Goal: Transaction & Acquisition: Purchase product/service

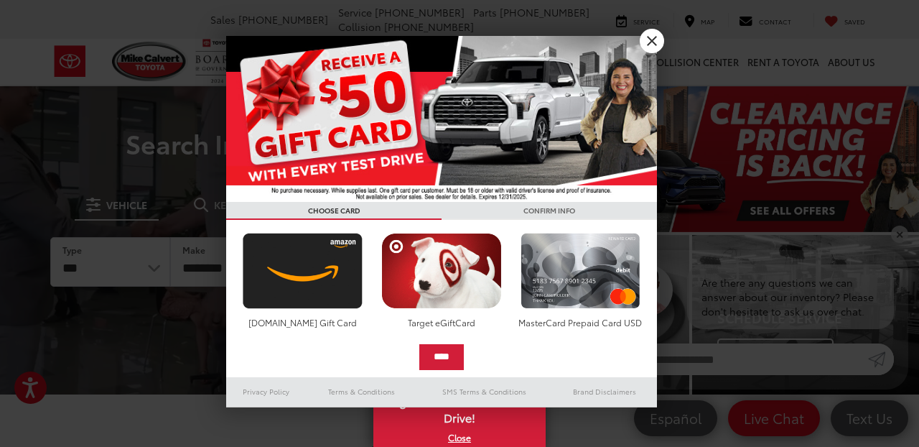
click at [653, 45] on link "X" at bounding box center [652, 41] width 24 height 24
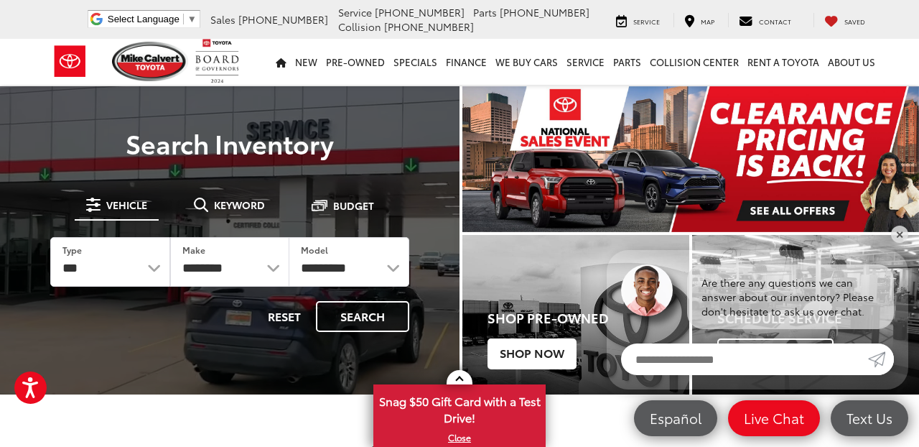
click at [534, 318] on h4 "Shop Pre-Owned" at bounding box center [589, 318] width 202 height 14
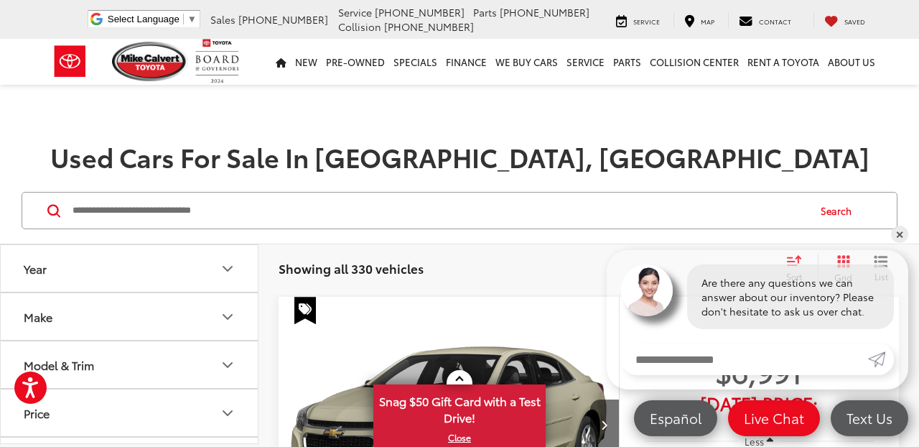
click at [225, 266] on icon "Year" at bounding box center [227, 268] width 9 height 4
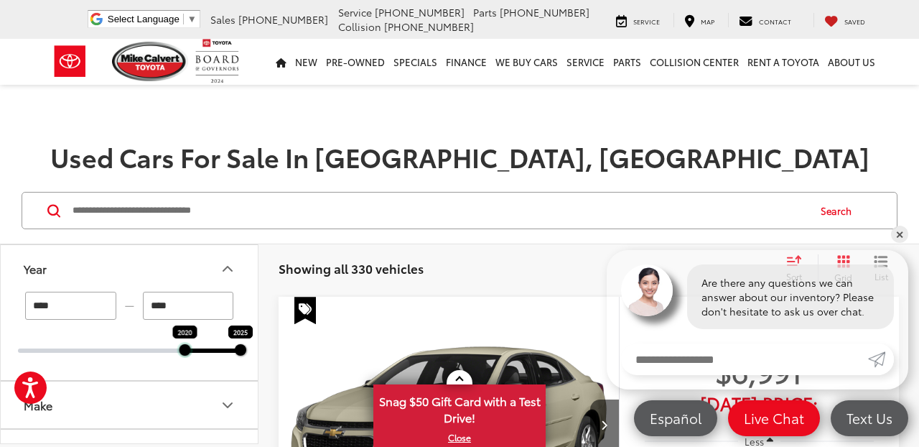
drag, startPoint x: 19, startPoint y: 348, endPoint x: 180, endPoint y: 348, distance: 161.6
click at [182, 353] on div at bounding box center [185, 349] width 11 height 11
type input "****"
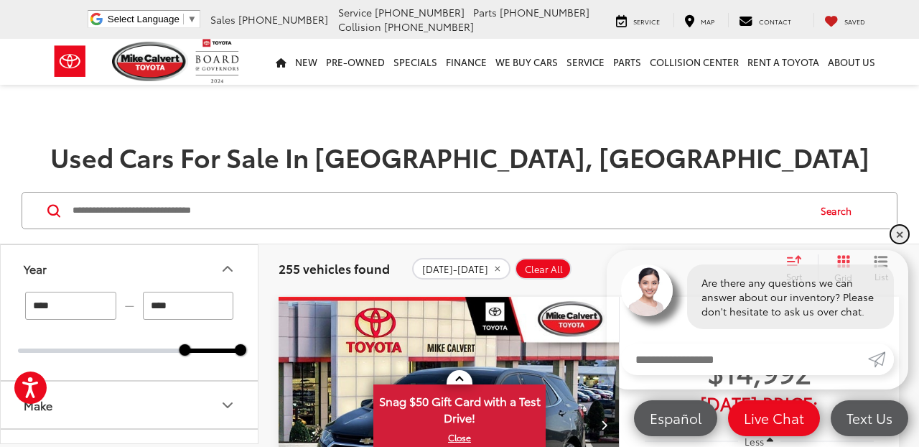
click at [899, 240] on link "✕" at bounding box center [899, 234] width 17 height 17
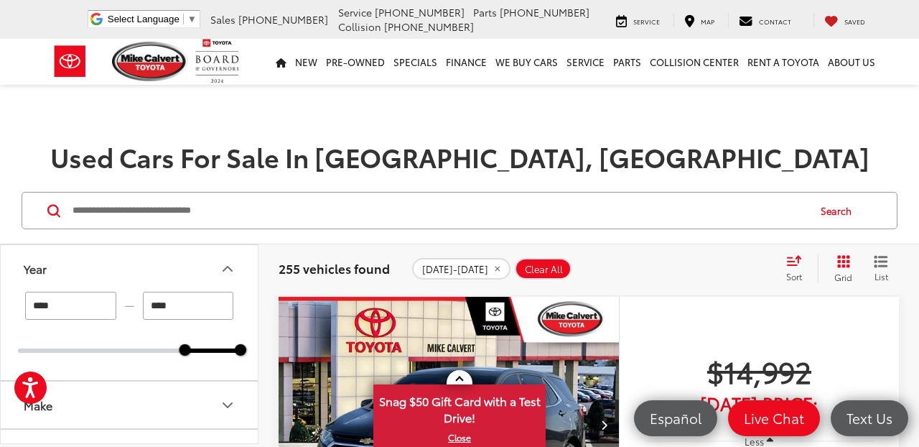
click at [840, 264] on icon "Grid View" at bounding box center [844, 261] width 13 height 13
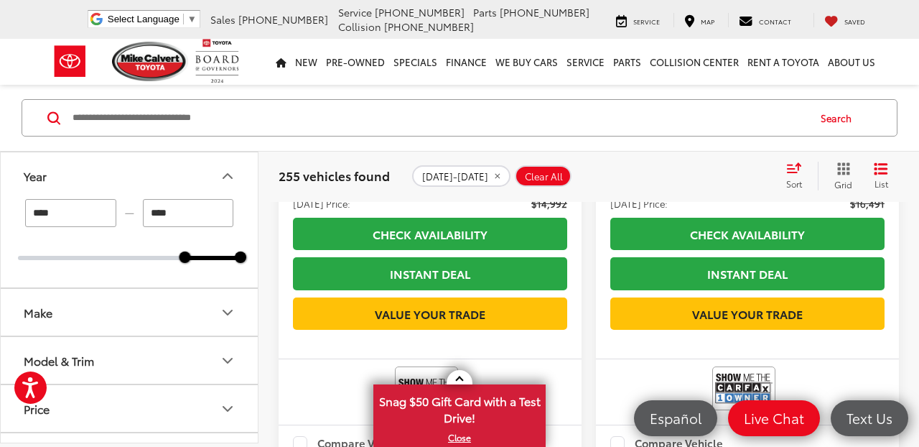
scroll to position [894, 0]
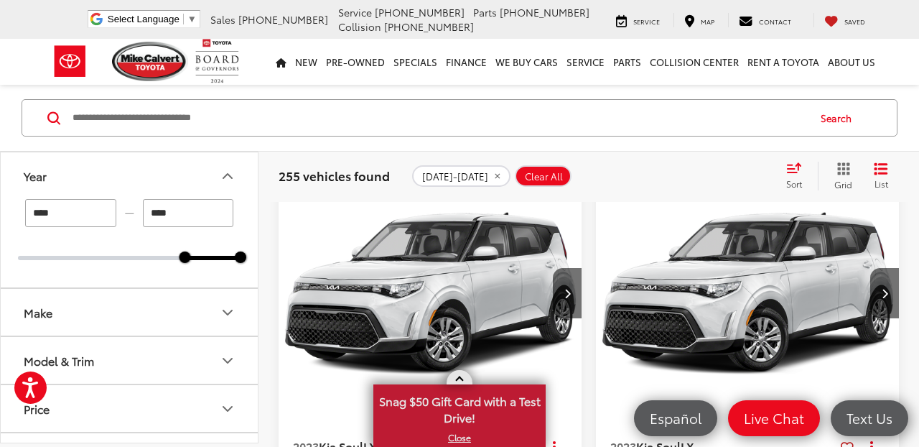
click at [457, 438] on link "X" at bounding box center [460, 438] width 170 height 16
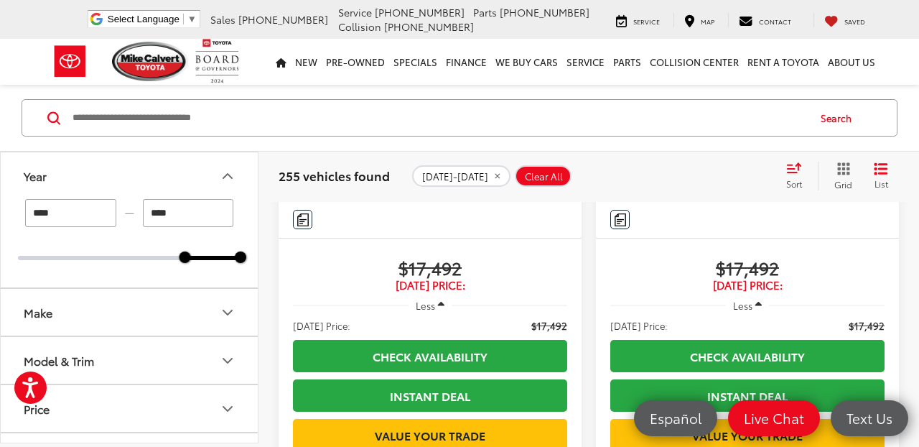
scroll to position [1291, 0]
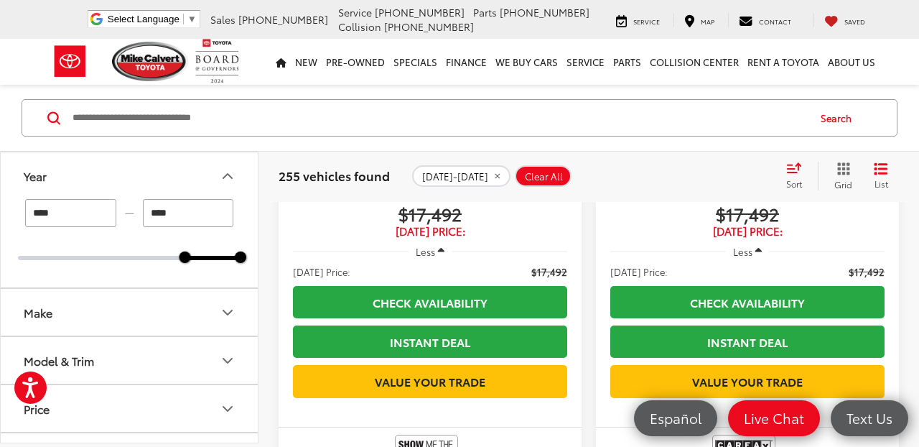
click at [233, 309] on icon "Make" at bounding box center [227, 312] width 17 height 17
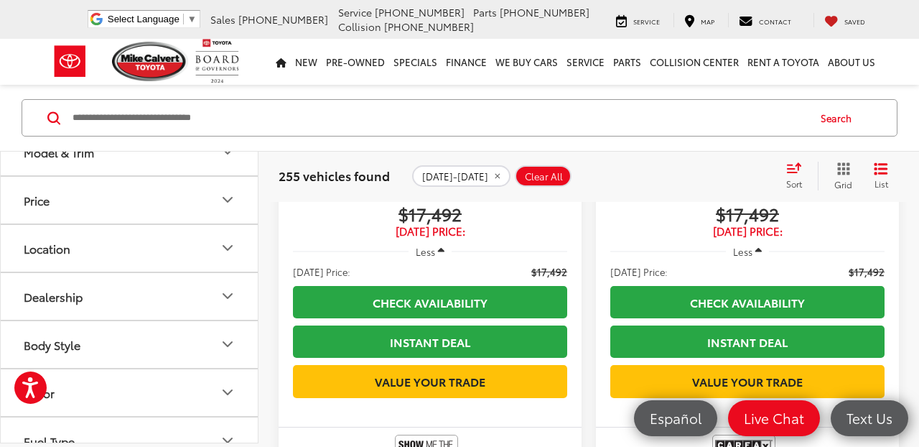
scroll to position [696, 0]
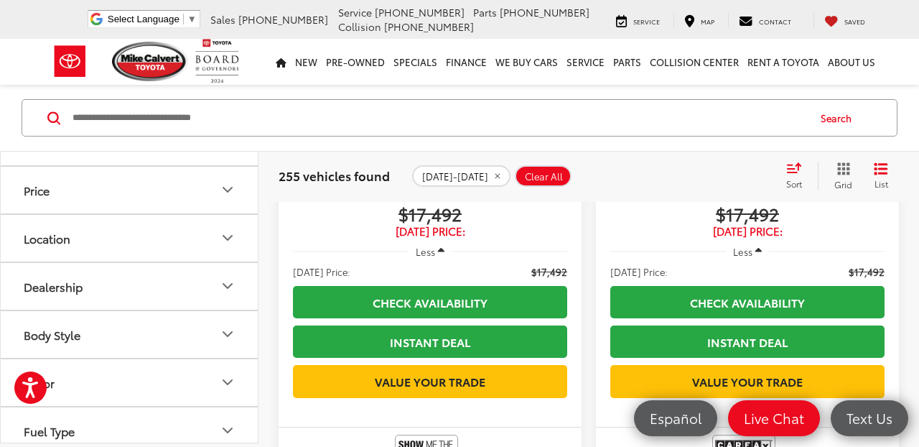
click at [194, 24] on img at bounding box center [194, 24] width 0 height 0
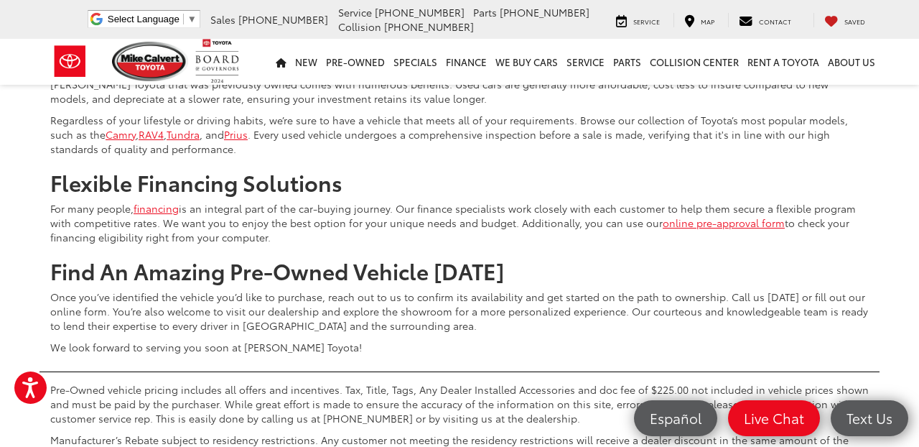
scroll to position [5009, 0]
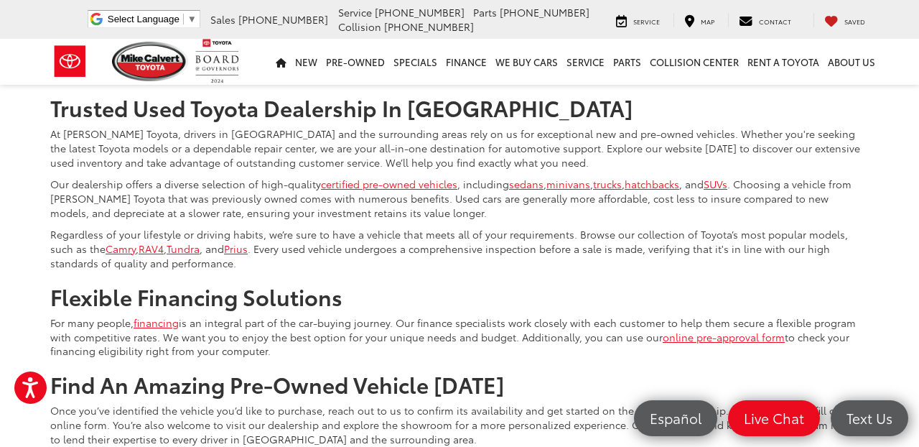
scroll to position [4937, 0]
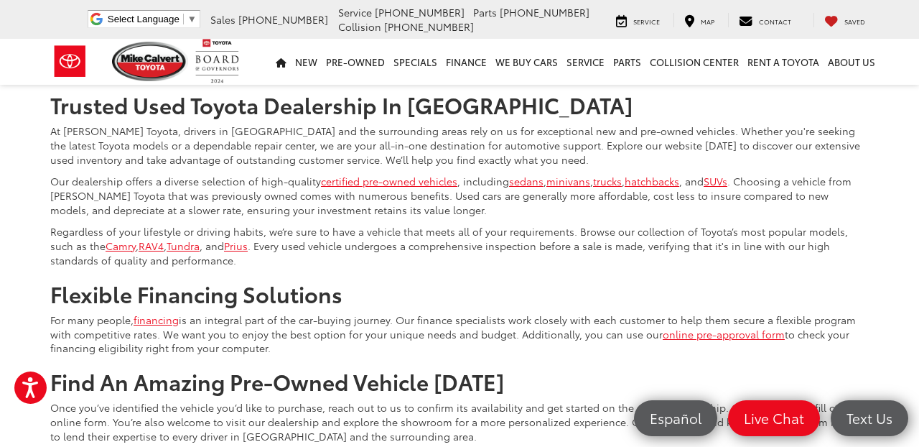
click at [737, 49] on link "Next" at bounding box center [742, 36] width 48 height 26
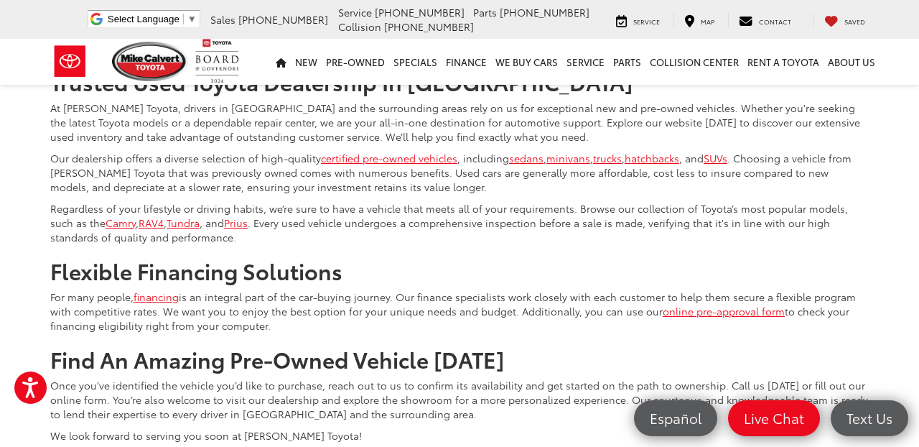
scroll to position [4921, 0]
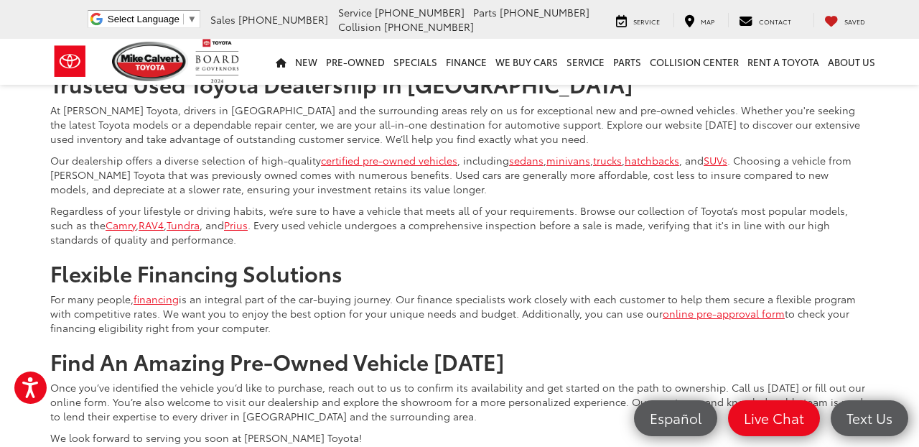
click at [728, 28] on link "Next" at bounding box center [742, 15] width 48 height 26
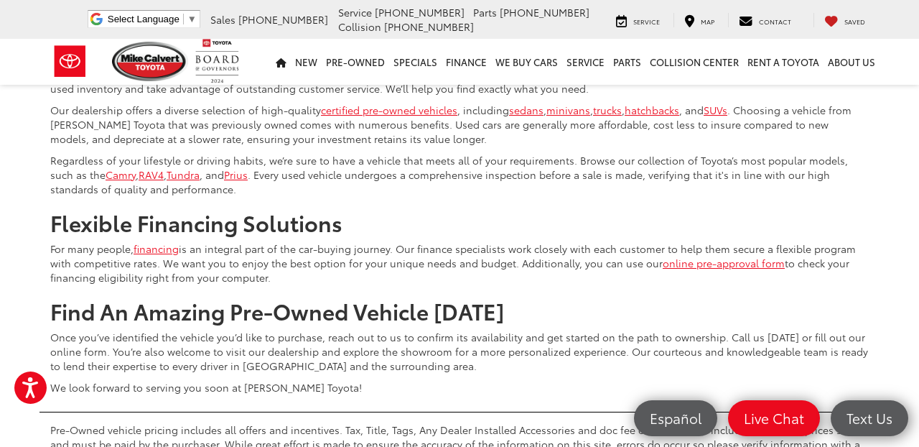
scroll to position [4969, 0]
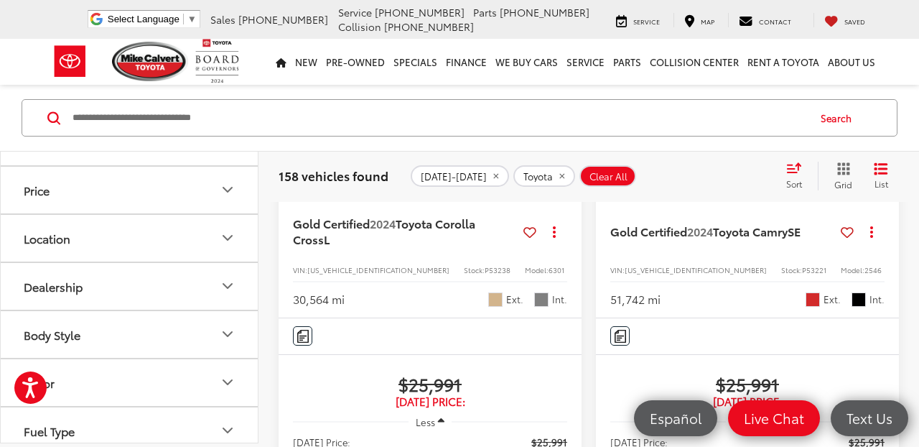
scroll to position [1887, 0]
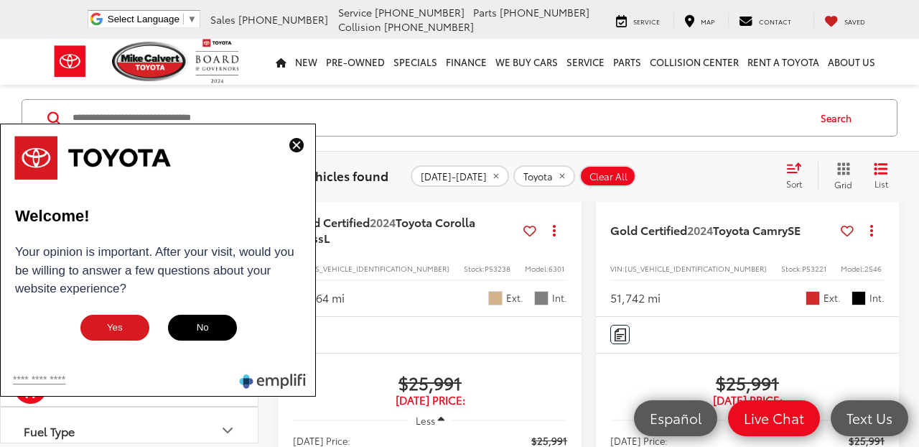
click at [300, 143] on img at bounding box center [296, 145] width 14 height 14
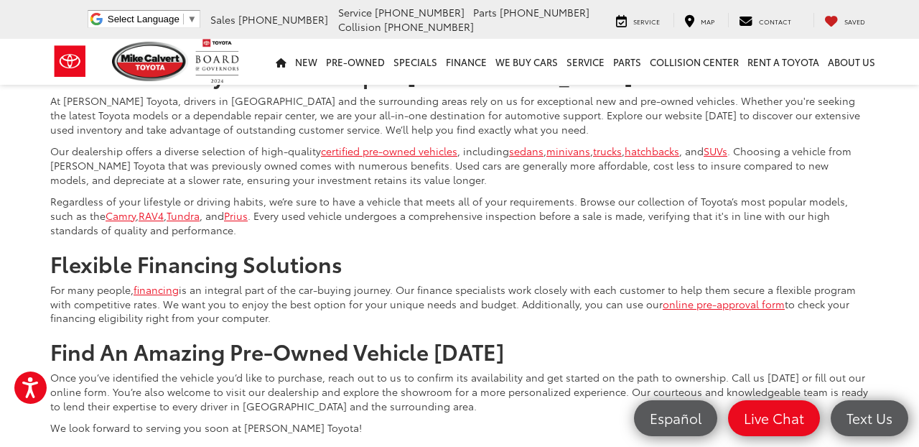
scroll to position [4968, 0]
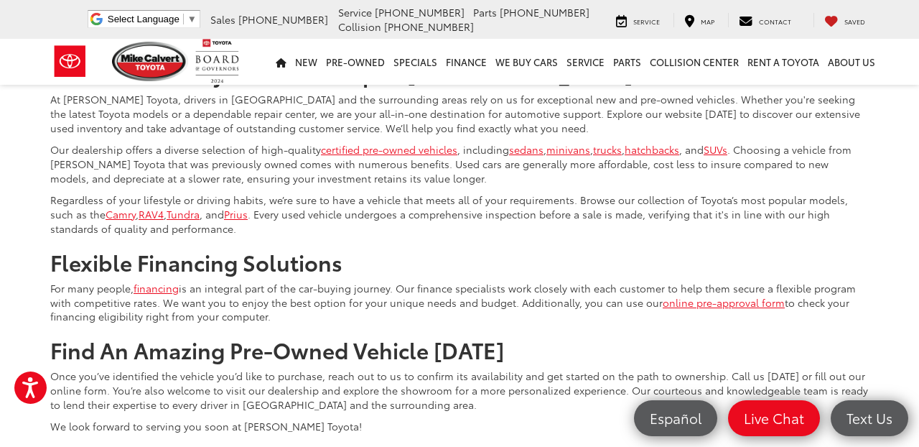
click at [718, 17] on link "Next" at bounding box center [742, 4] width 48 height 26
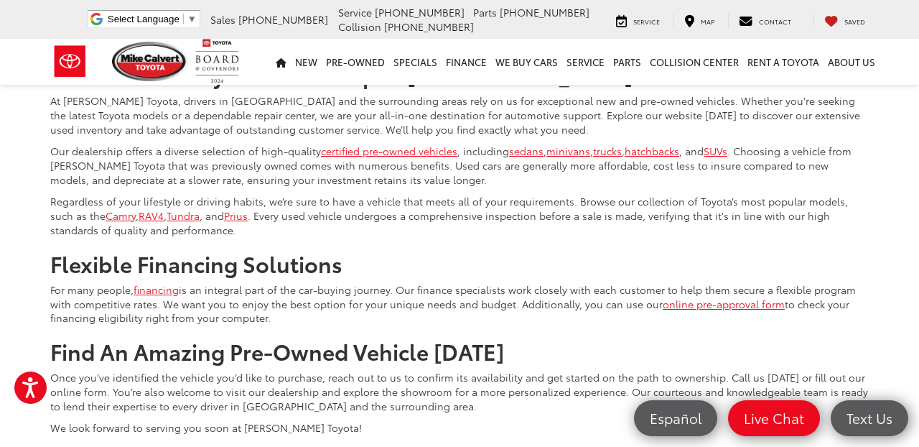
scroll to position [4968, 0]
click at [723, 18] on link "Next" at bounding box center [742, 5] width 48 height 26
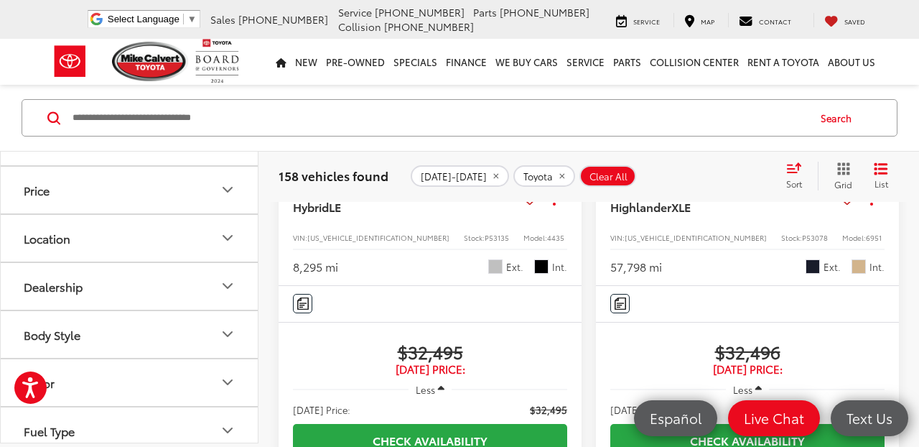
scroll to position [4219, 0]
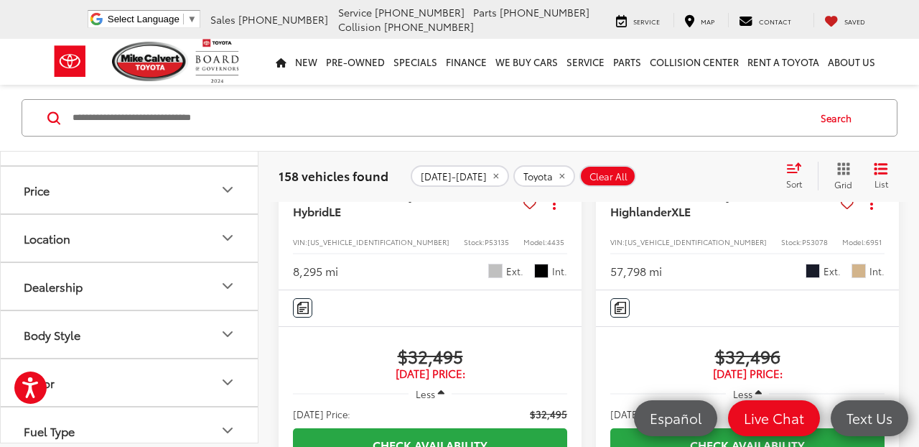
click at [447, 165] on img "2023 Toyota RAV4 Hybrid LE 0" at bounding box center [430, 50] width 305 height 229
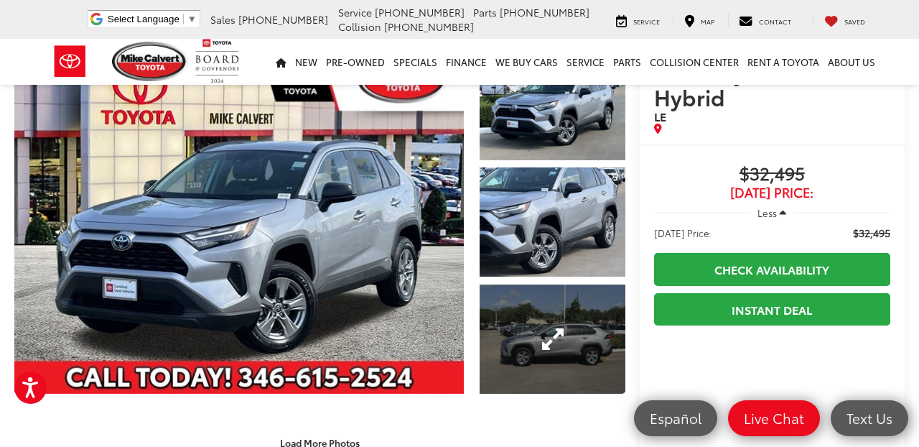
click at [509, 340] on link "Expand Photo 3" at bounding box center [552, 338] width 145 height 109
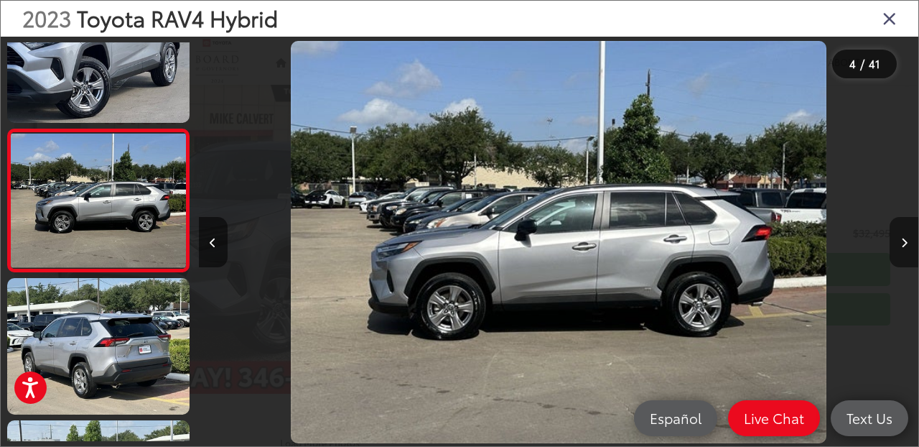
click at [904, 244] on icon "Next image" at bounding box center [904, 243] width 6 height 10
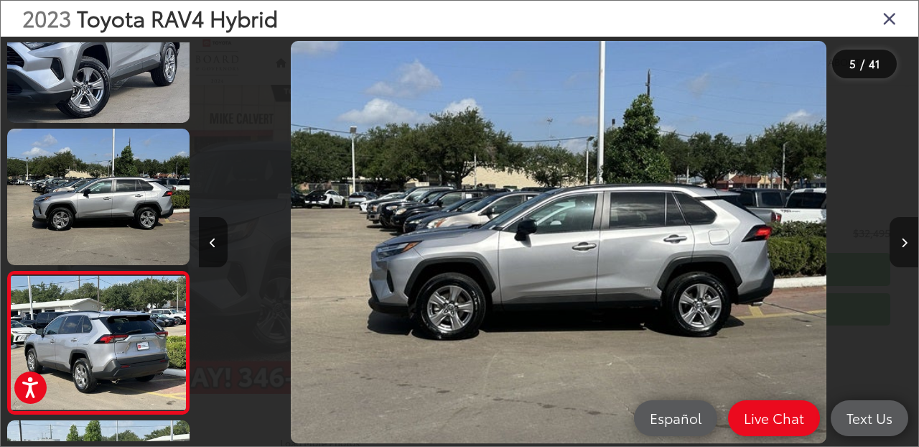
scroll to position [484, 0]
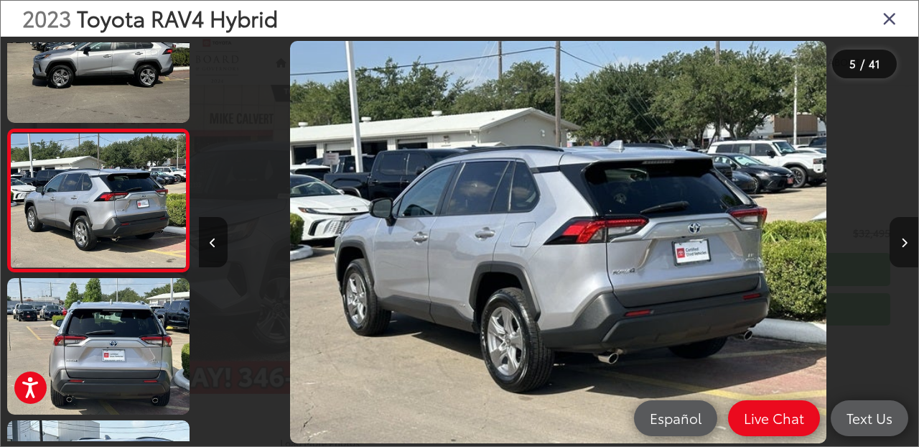
click at [904, 244] on icon "Next image" at bounding box center [904, 243] width 6 height 10
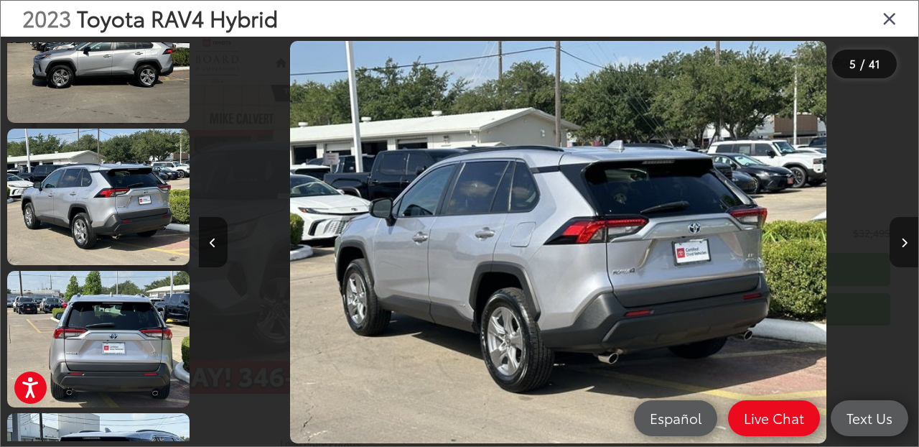
scroll to position [626, 0]
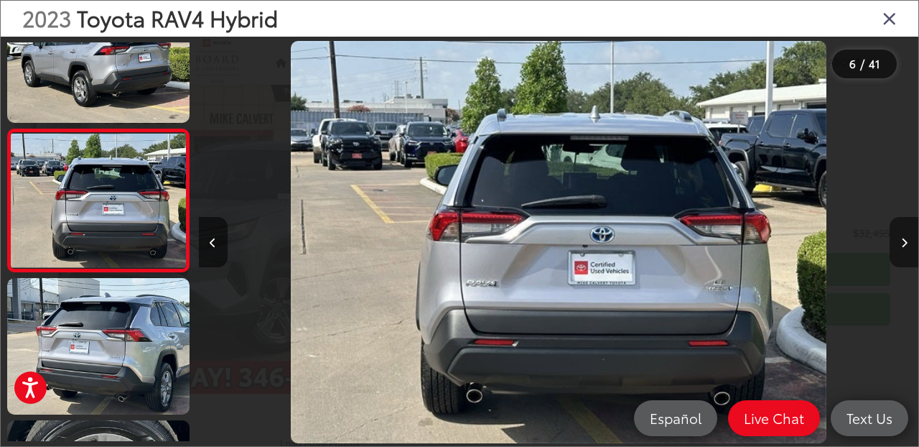
click at [904, 244] on icon "Next image" at bounding box center [904, 243] width 6 height 10
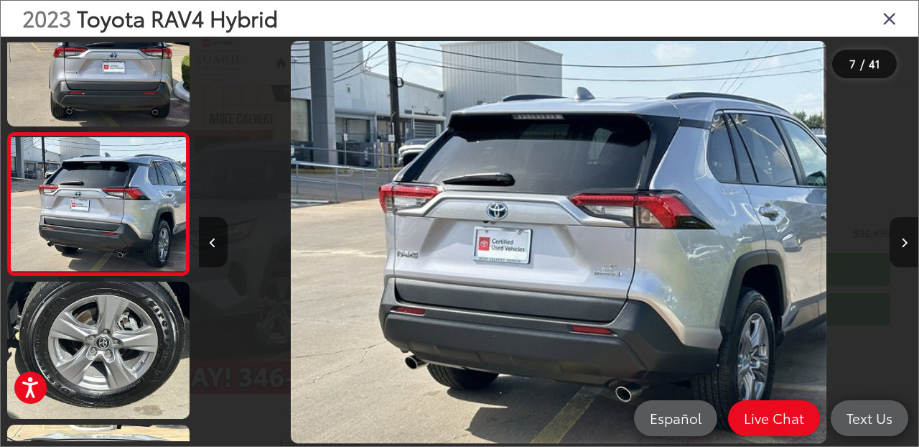
scroll to position [769, 0]
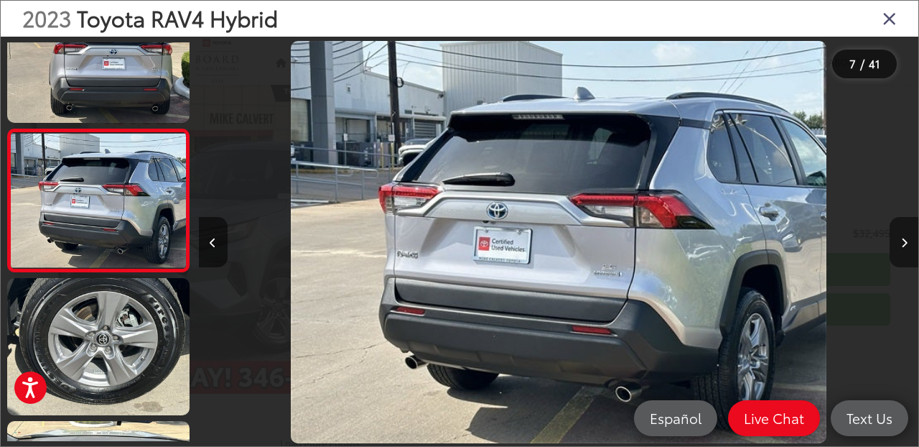
click at [904, 244] on icon "Next image" at bounding box center [904, 243] width 6 height 10
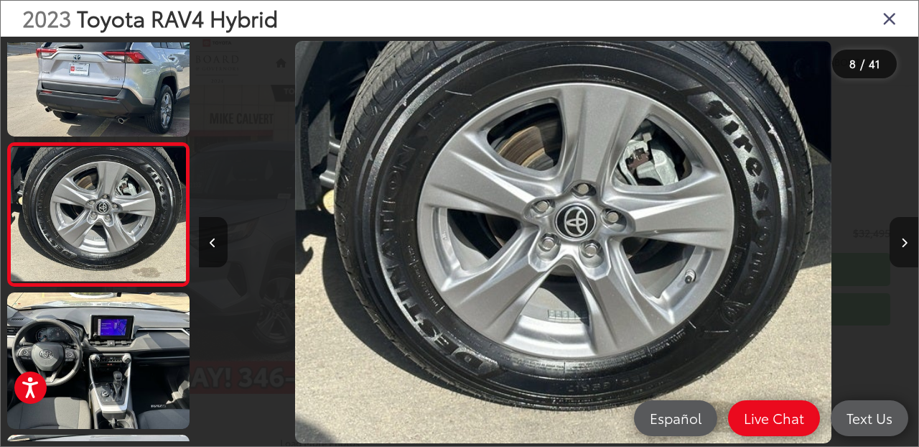
scroll to position [0, 5040]
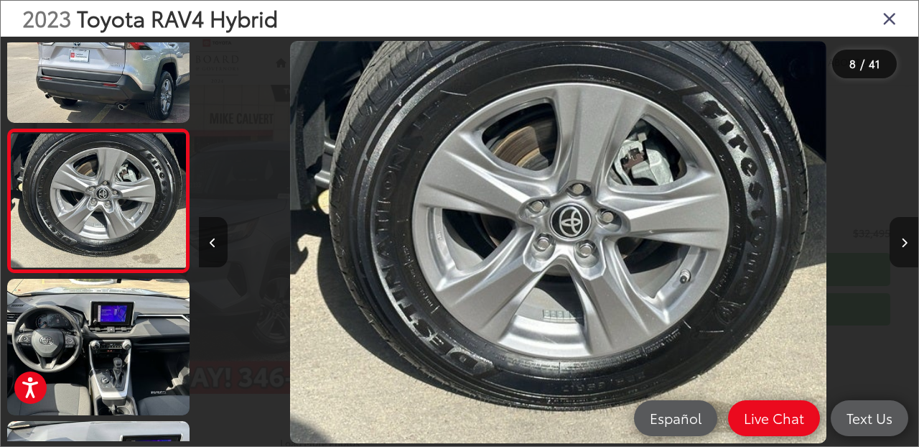
click at [904, 244] on icon "Next image" at bounding box center [904, 243] width 6 height 10
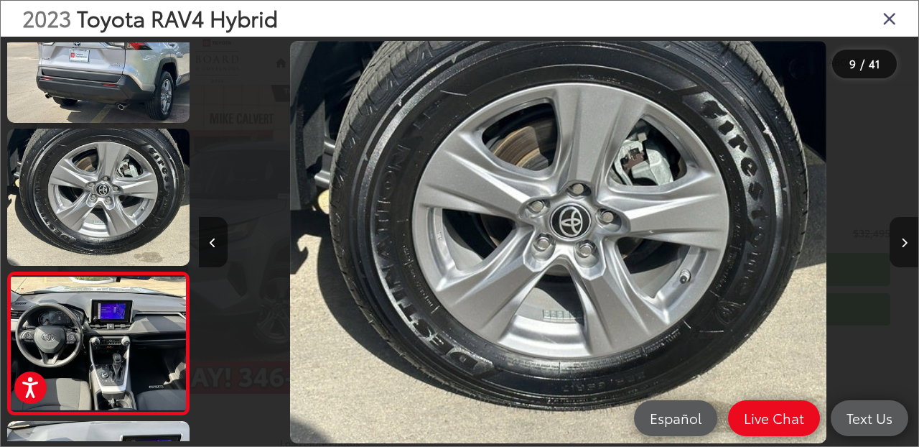
scroll to position [1054, 0]
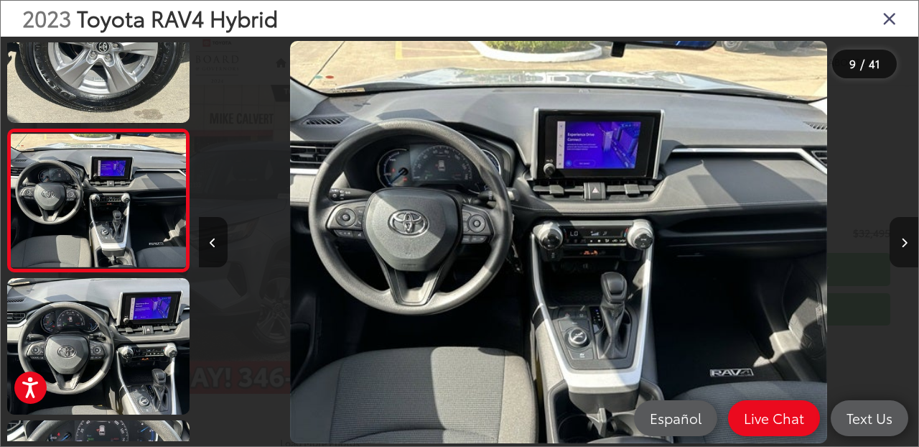
click at [904, 244] on icon "Next image" at bounding box center [904, 243] width 6 height 10
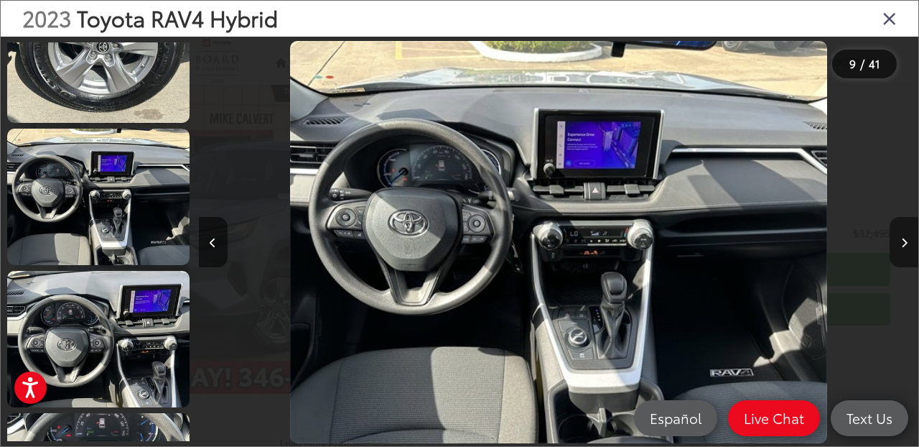
scroll to position [1196, 0]
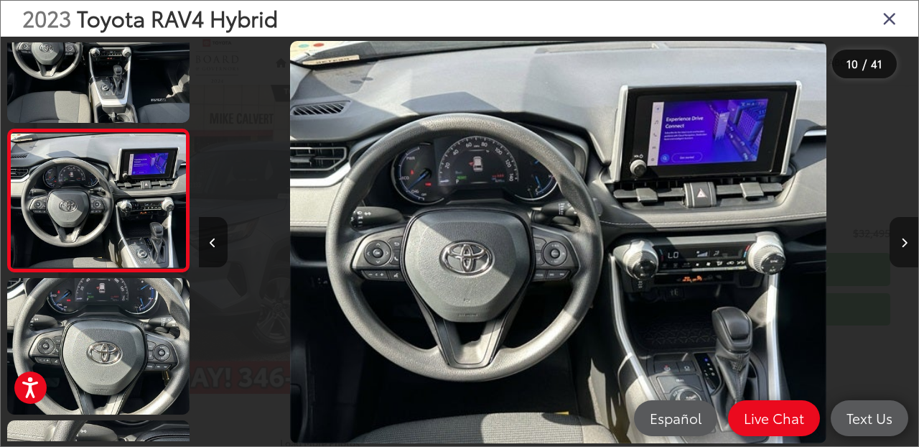
click at [904, 244] on icon "Next image" at bounding box center [904, 243] width 6 height 10
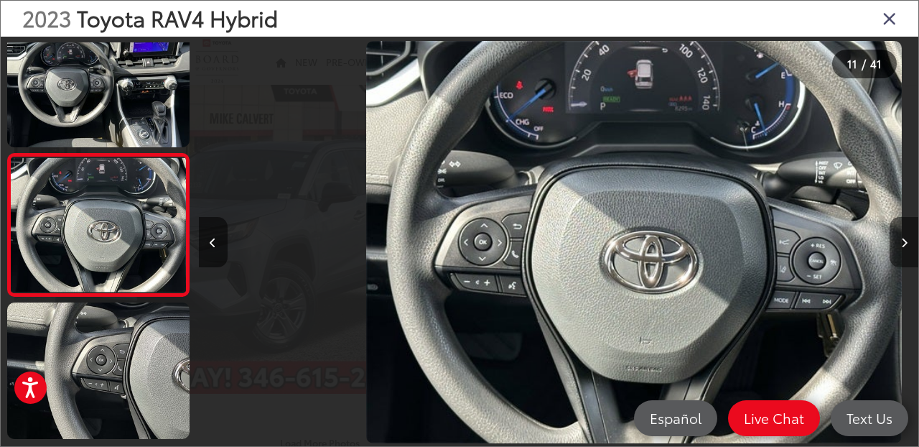
scroll to position [0, 7200]
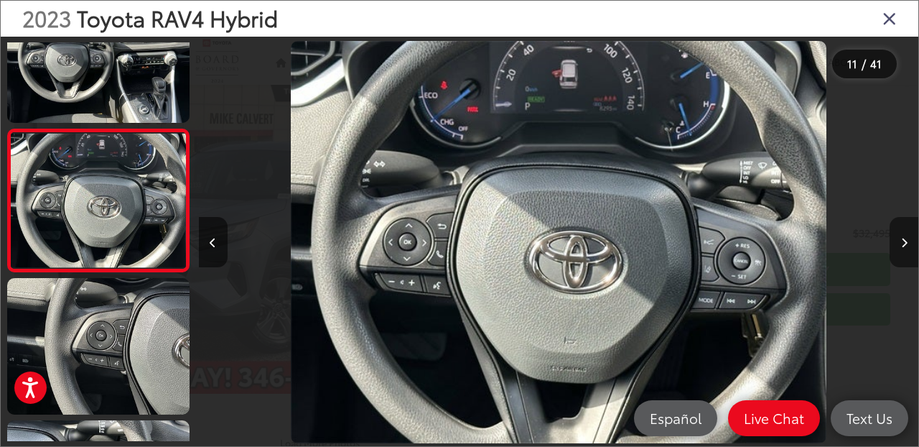
click at [904, 244] on icon "Next image" at bounding box center [904, 243] width 6 height 10
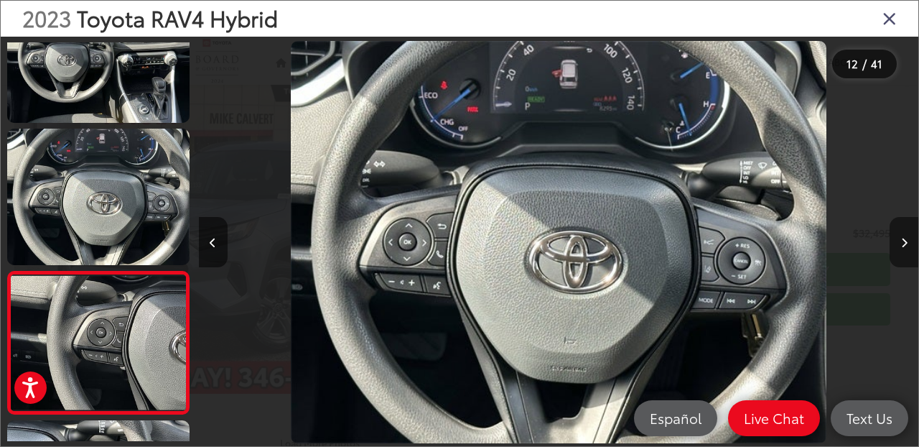
scroll to position [1480, 0]
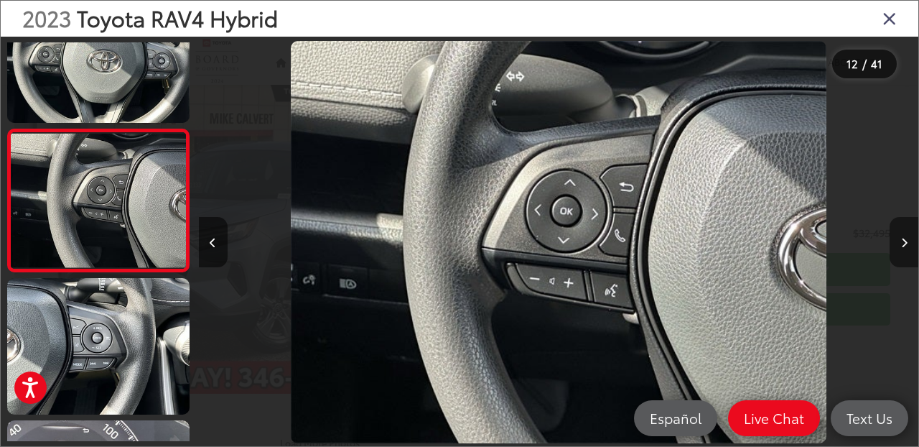
click at [904, 244] on icon "Next image" at bounding box center [904, 243] width 6 height 10
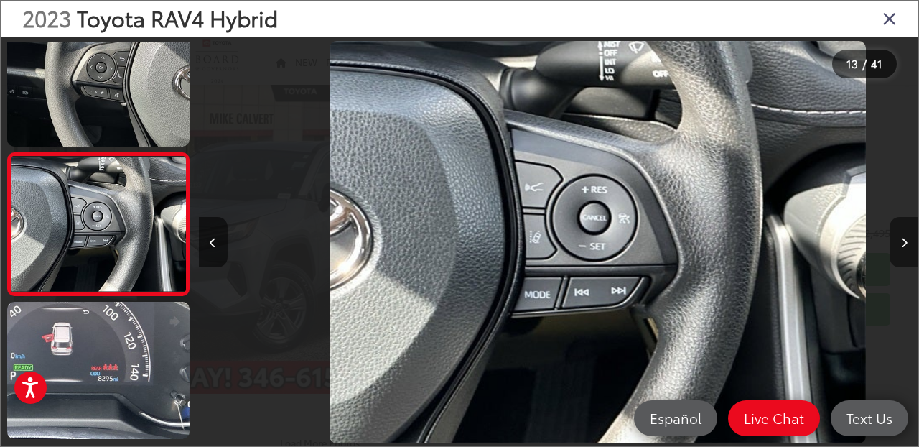
scroll to position [0, 8640]
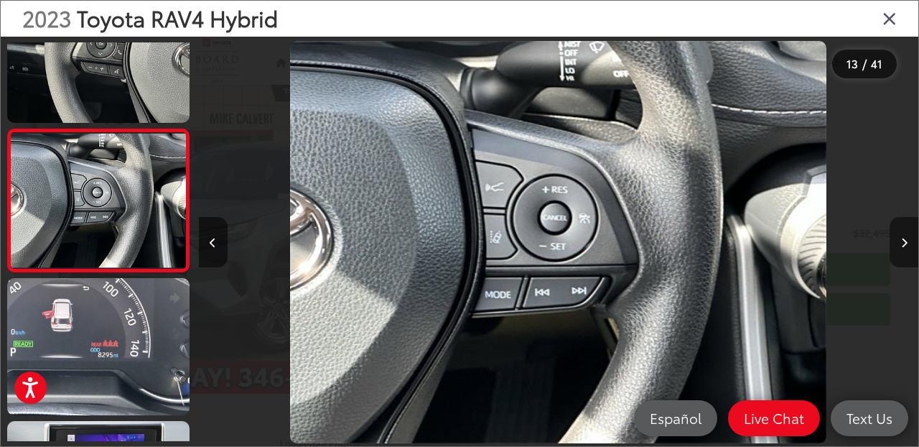
click at [904, 244] on icon "Next image" at bounding box center [904, 243] width 6 height 10
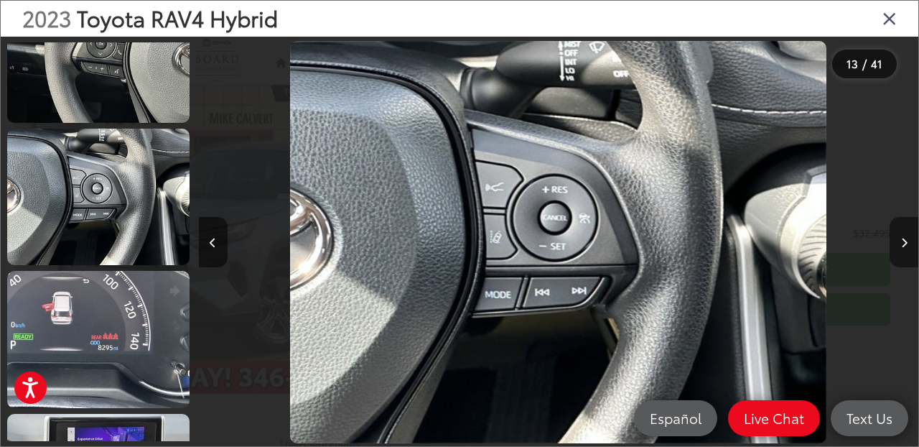
scroll to position [0, 0]
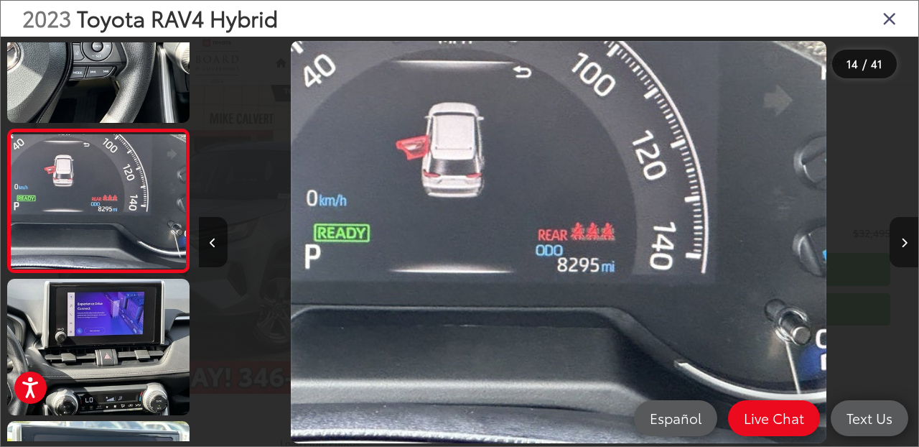
click at [904, 244] on icon "Next image" at bounding box center [904, 243] width 6 height 10
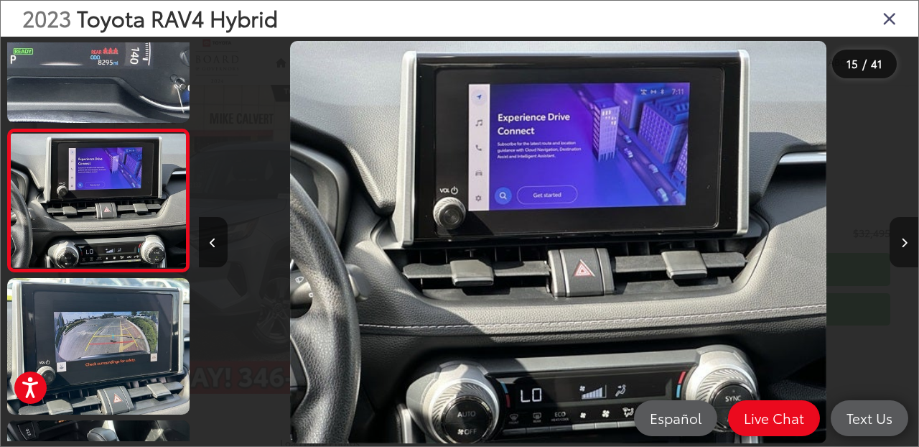
click at [904, 244] on icon "Next image" at bounding box center [904, 243] width 6 height 10
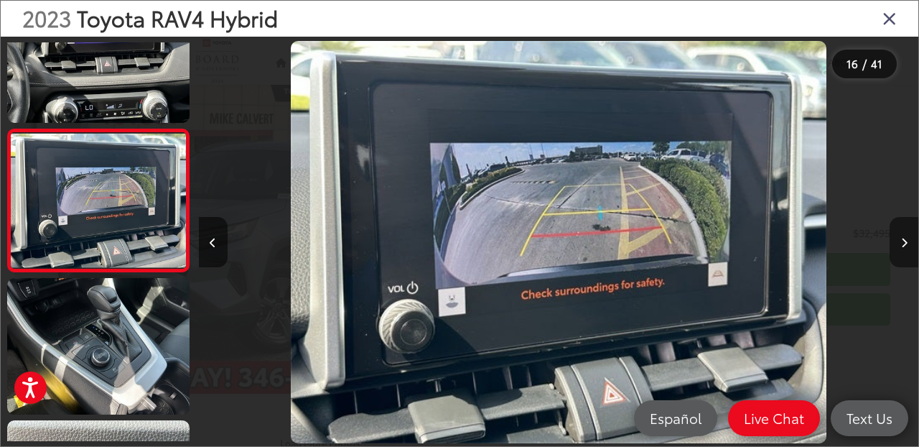
click at [904, 244] on icon "Next image" at bounding box center [904, 243] width 6 height 10
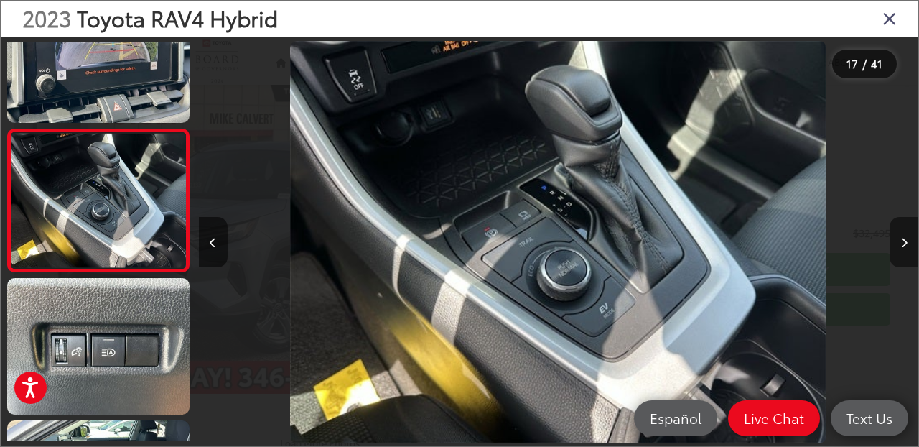
click at [904, 244] on icon "Next image" at bounding box center [904, 243] width 6 height 10
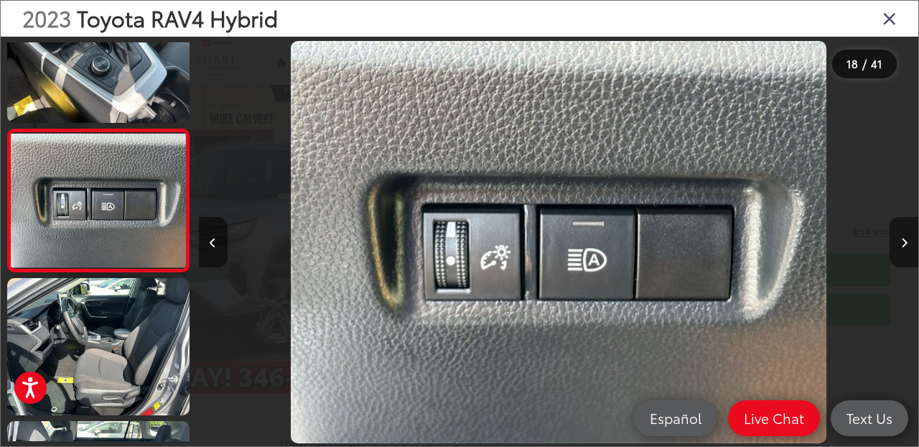
click at [904, 244] on icon "Next image" at bounding box center [904, 243] width 6 height 10
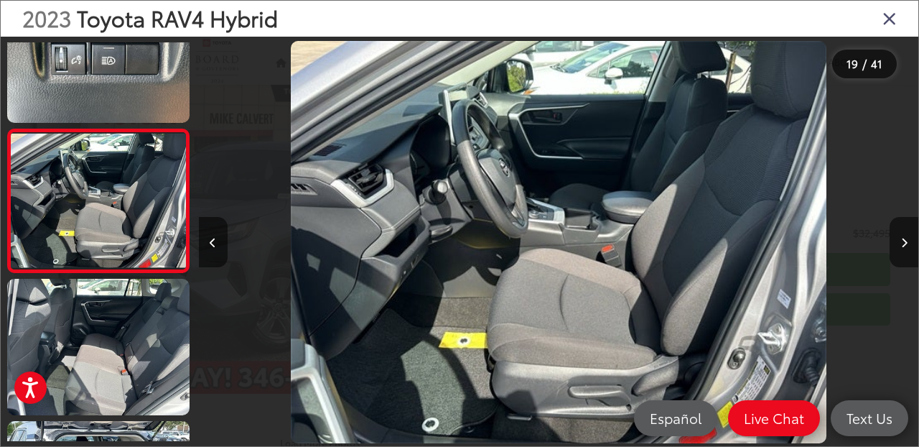
click at [889, 17] on icon "Close gallery" at bounding box center [890, 18] width 14 height 19
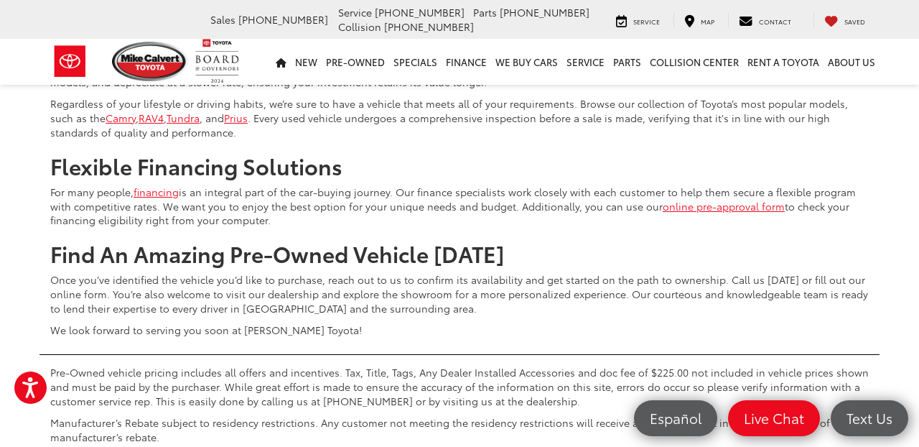
scroll to position [4907, 0]
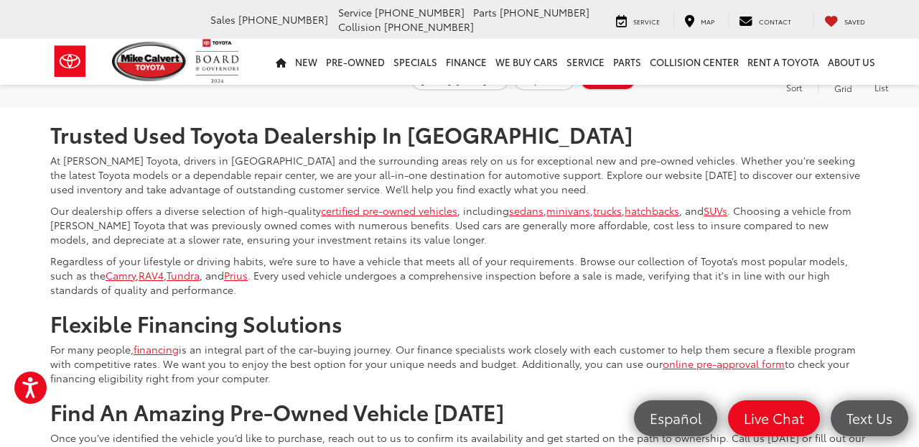
scroll to position [4889, 0]
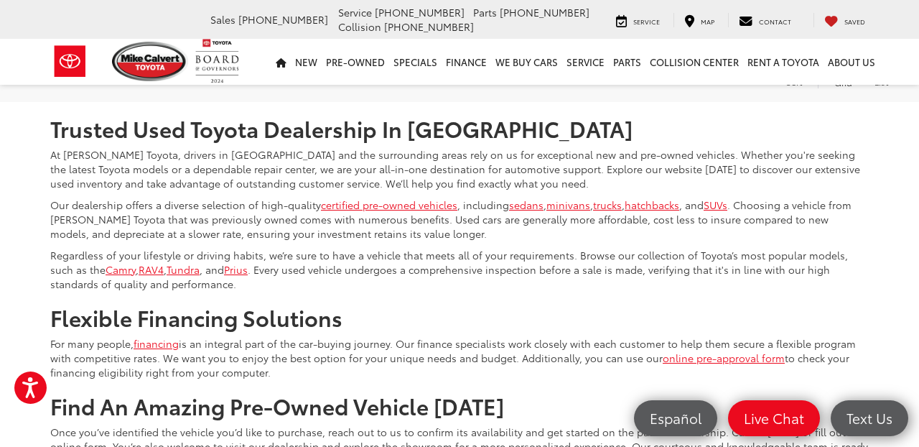
click at [724, 73] on link "Next" at bounding box center [742, 60] width 48 height 26
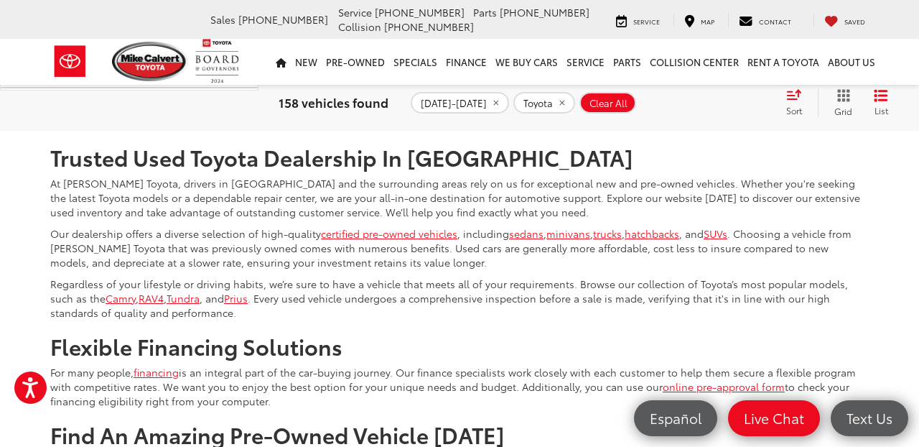
scroll to position [4874, 0]
